Goal: Transaction & Acquisition: Obtain resource

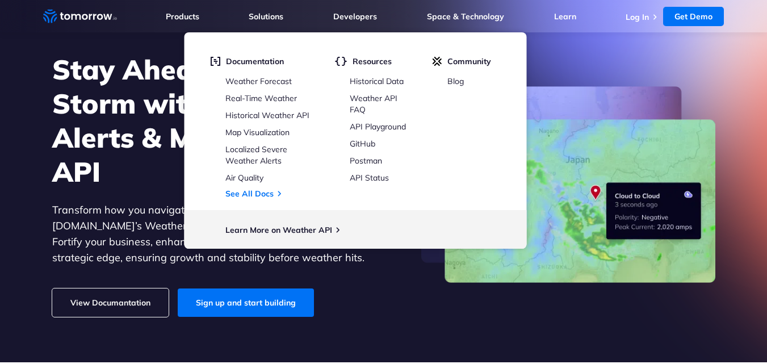
scroll to position [23, 0]
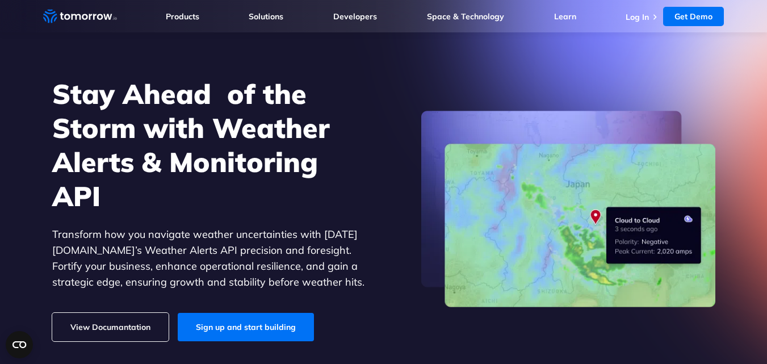
click at [151, 326] on link "View Documantation" at bounding box center [110, 327] width 116 height 28
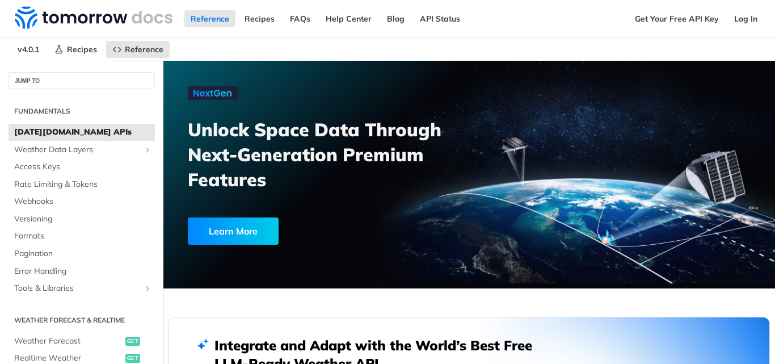
scroll to position [159, 0]
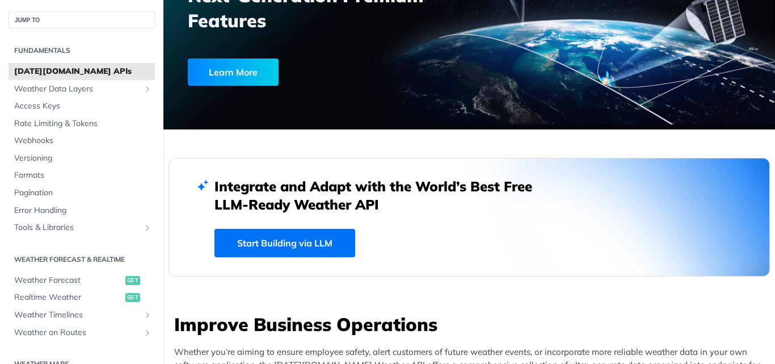
click at [125, 295] on span "get" at bounding box center [132, 297] width 15 height 9
click at [74, 301] on span "Realtime Weather" at bounding box center [68, 297] width 108 height 11
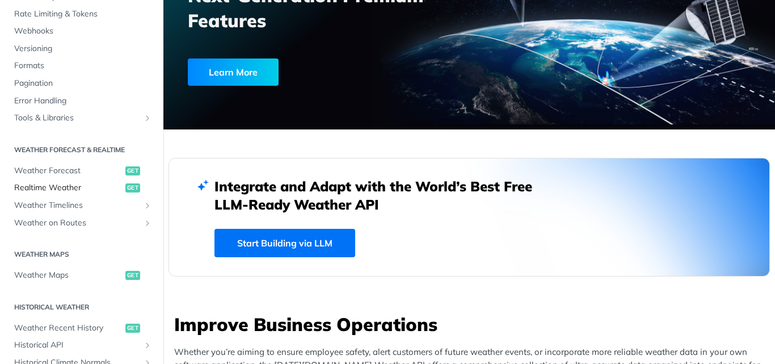
scroll to position [136, 0]
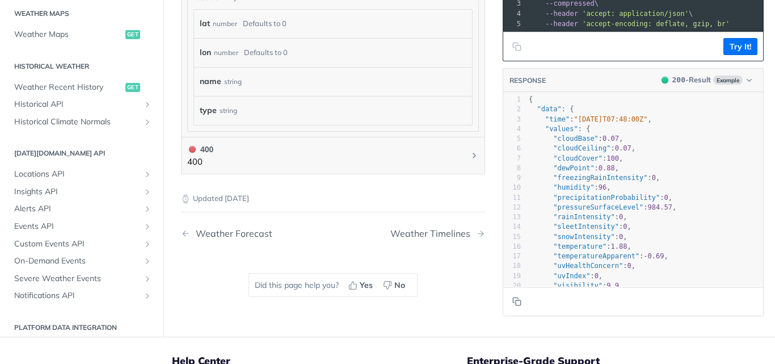
scroll to position [325, 0]
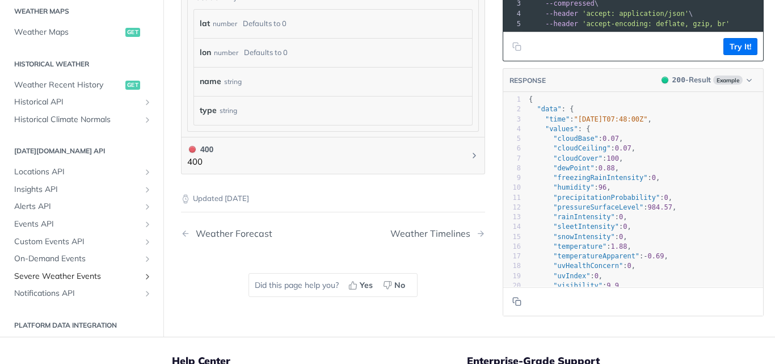
click at [99, 271] on span "Severe Weather Events" at bounding box center [77, 276] width 126 height 11
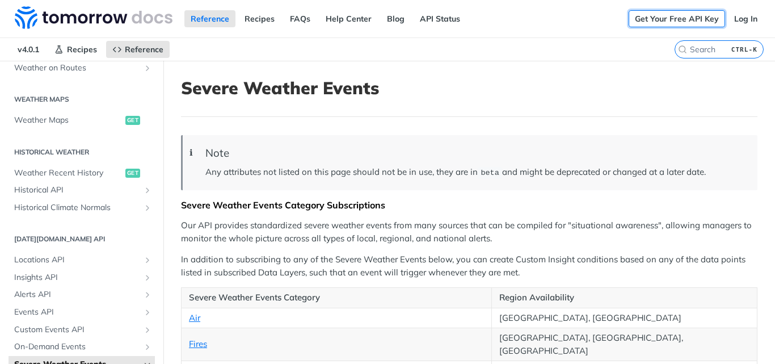
click at [667, 14] on link "Get Your Free API Key" at bounding box center [677, 18] width 96 height 17
click at [668, 22] on link "Get Your Free API Key" at bounding box center [677, 18] width 96 height 17
click at [701, 18] on link "Get Your Free API Key" at bounding box center [677, 18] width 96 height 17
